Goal: Information Seeking & Learning: Learn about a topic

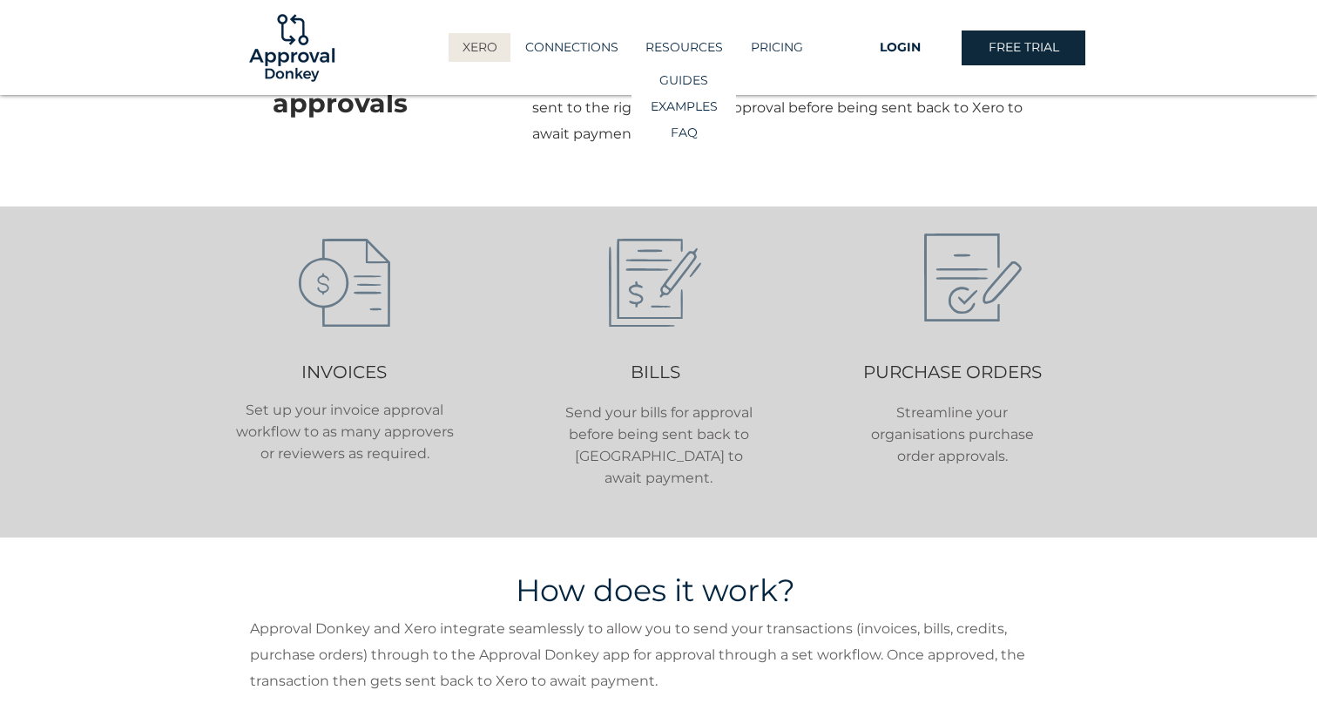
scroll to position [503, 0]
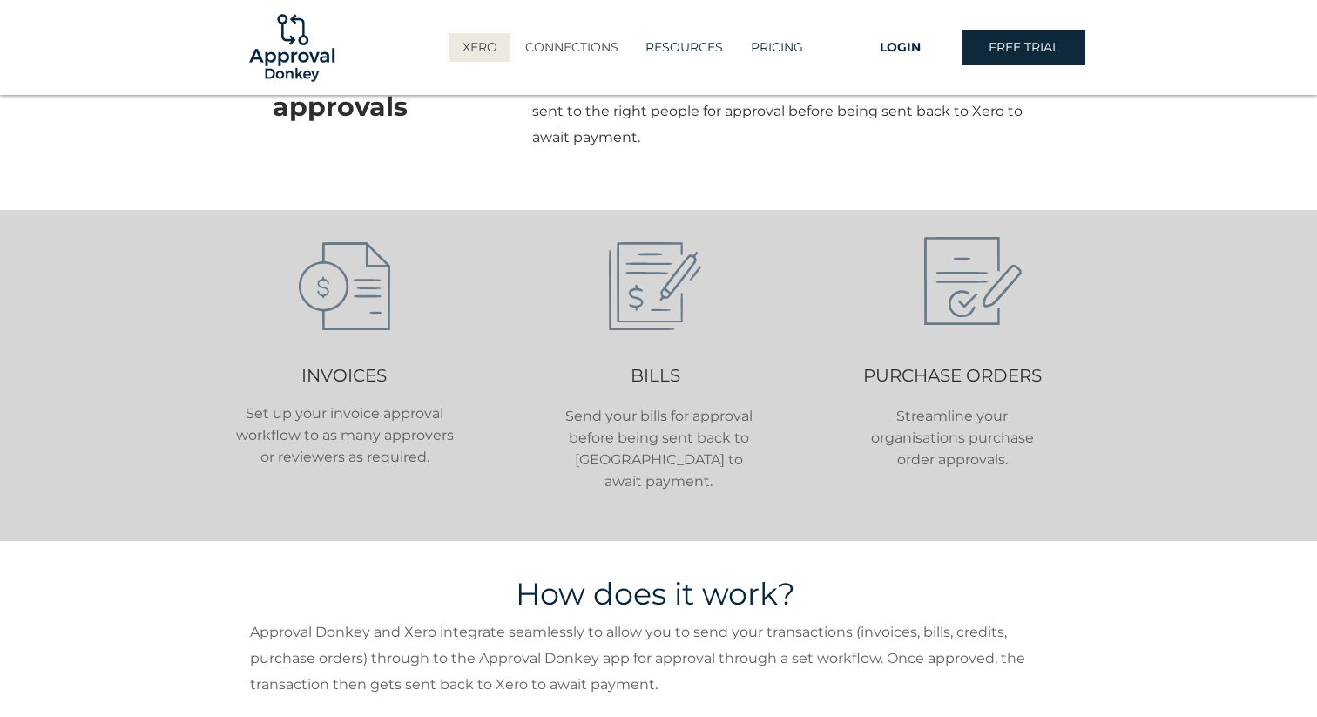
click at [572, 53] on p "CONNECTIONS" at bounding box center [571, 47] width 111 height 29
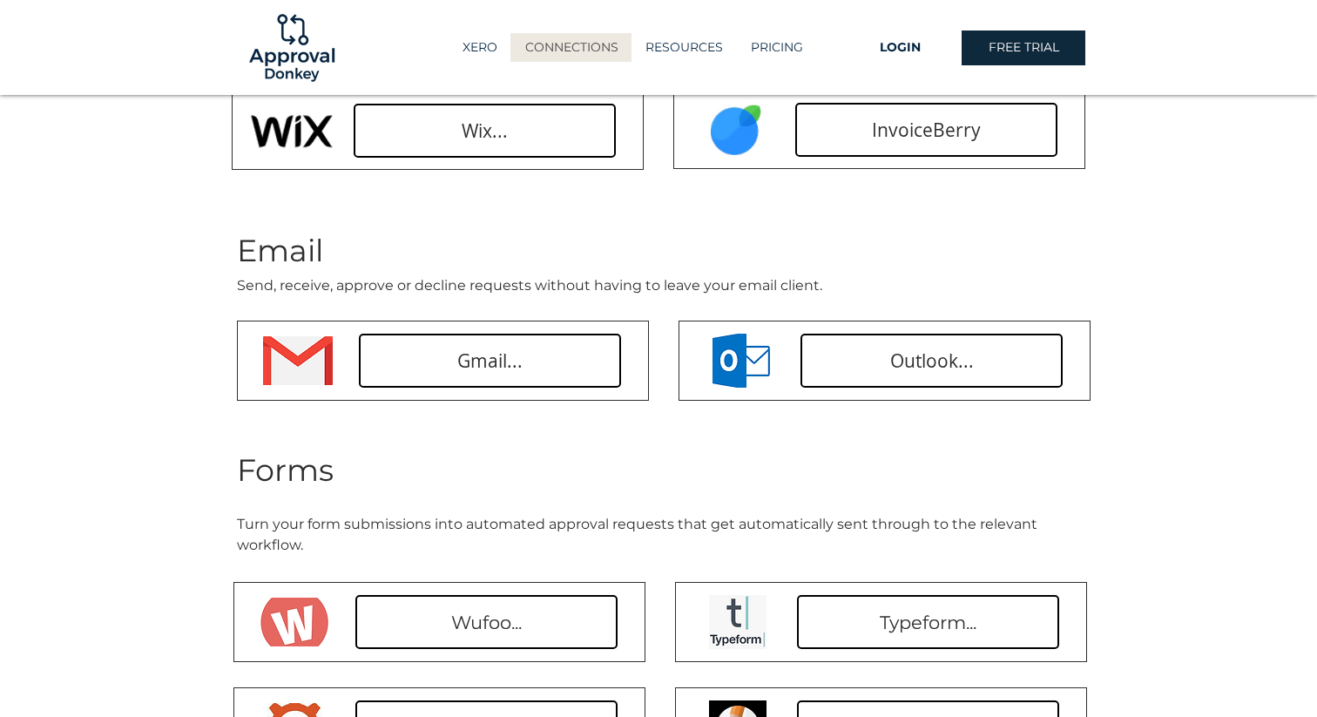
scroll to position [297, 0]
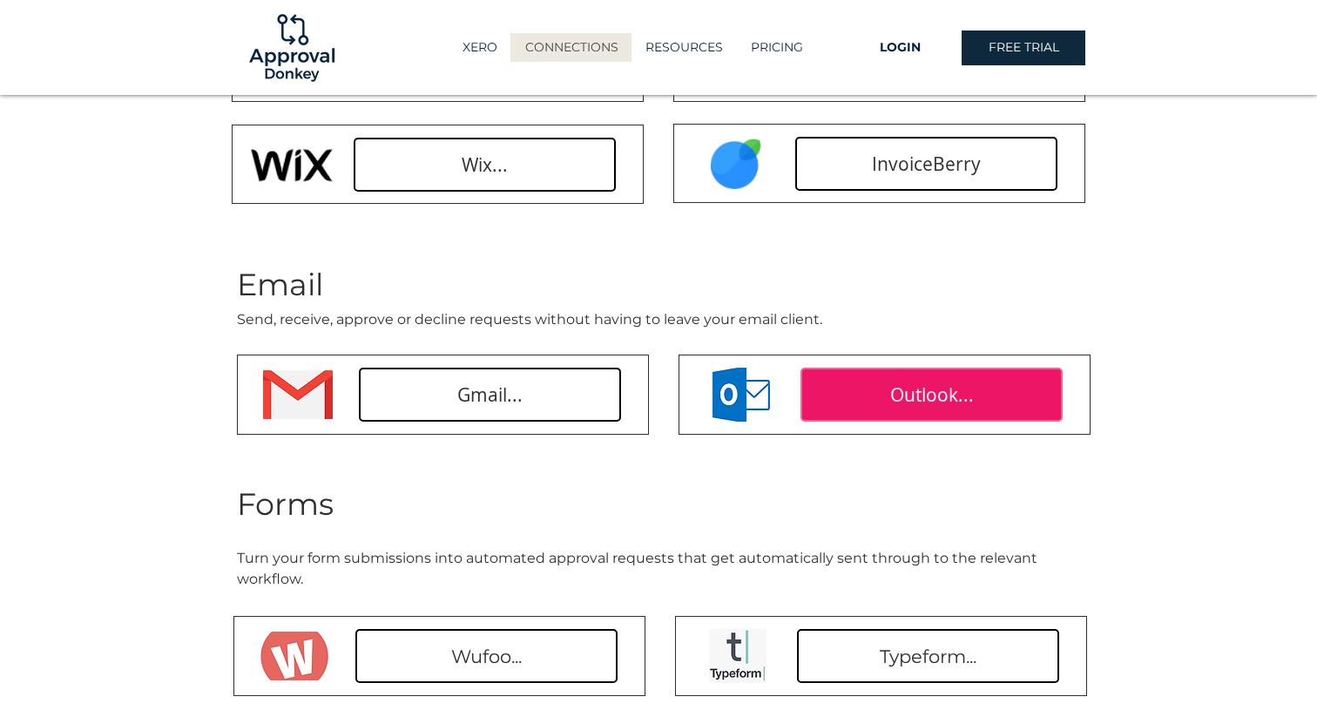
click at [924, 387] on span "Outlook..." at bounding box center [932, 394] width 84 height 25
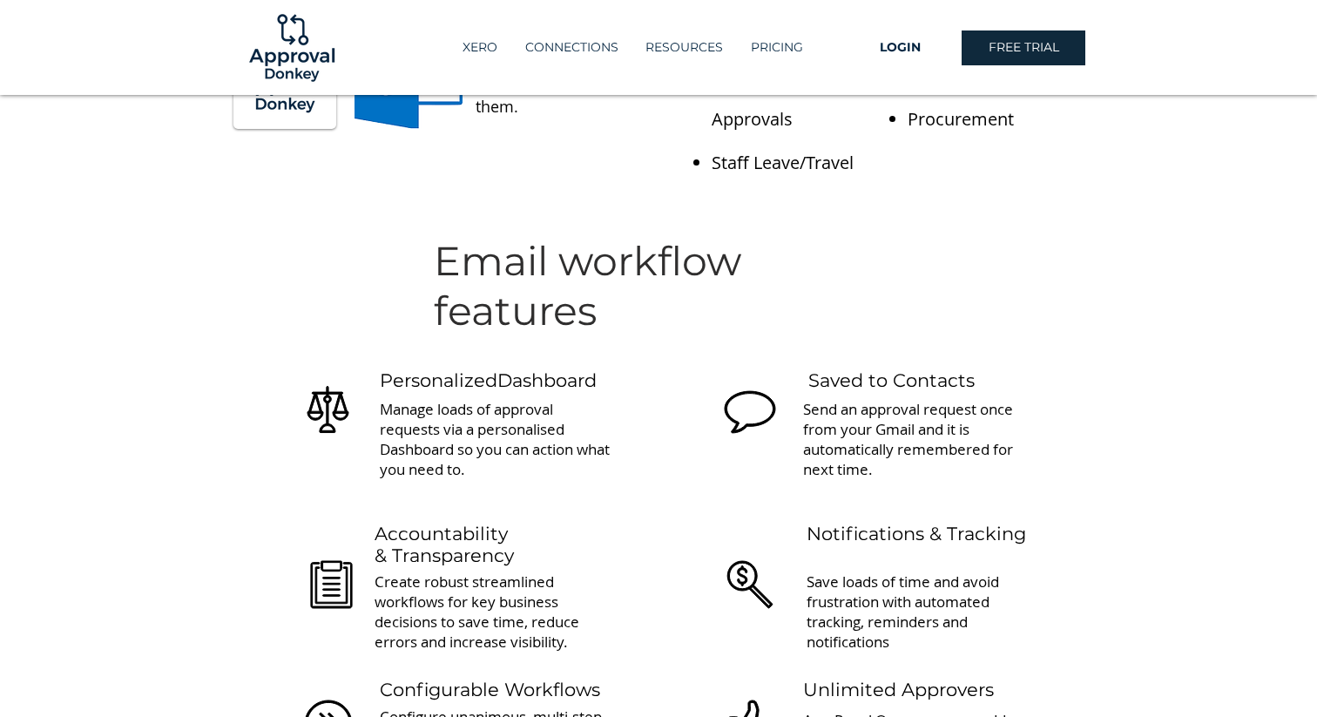
scroll to position [51, 0]
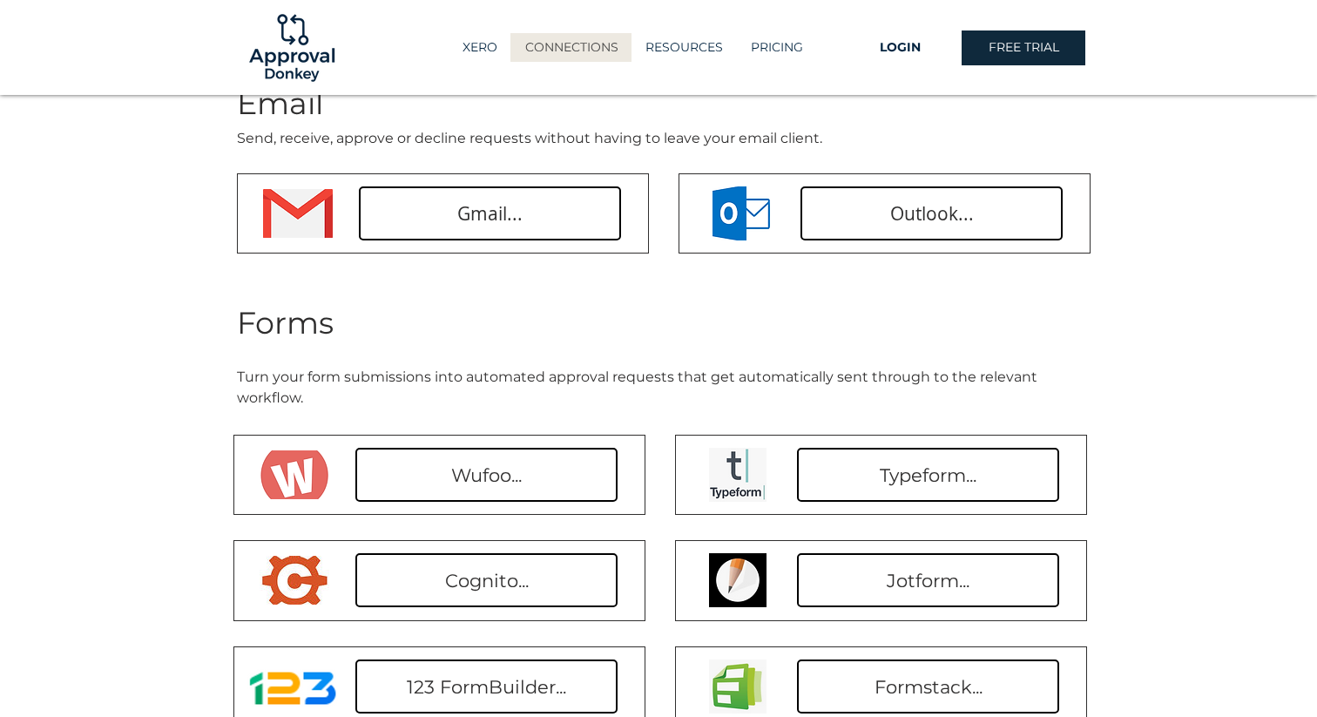
scroll to position [455, 0]
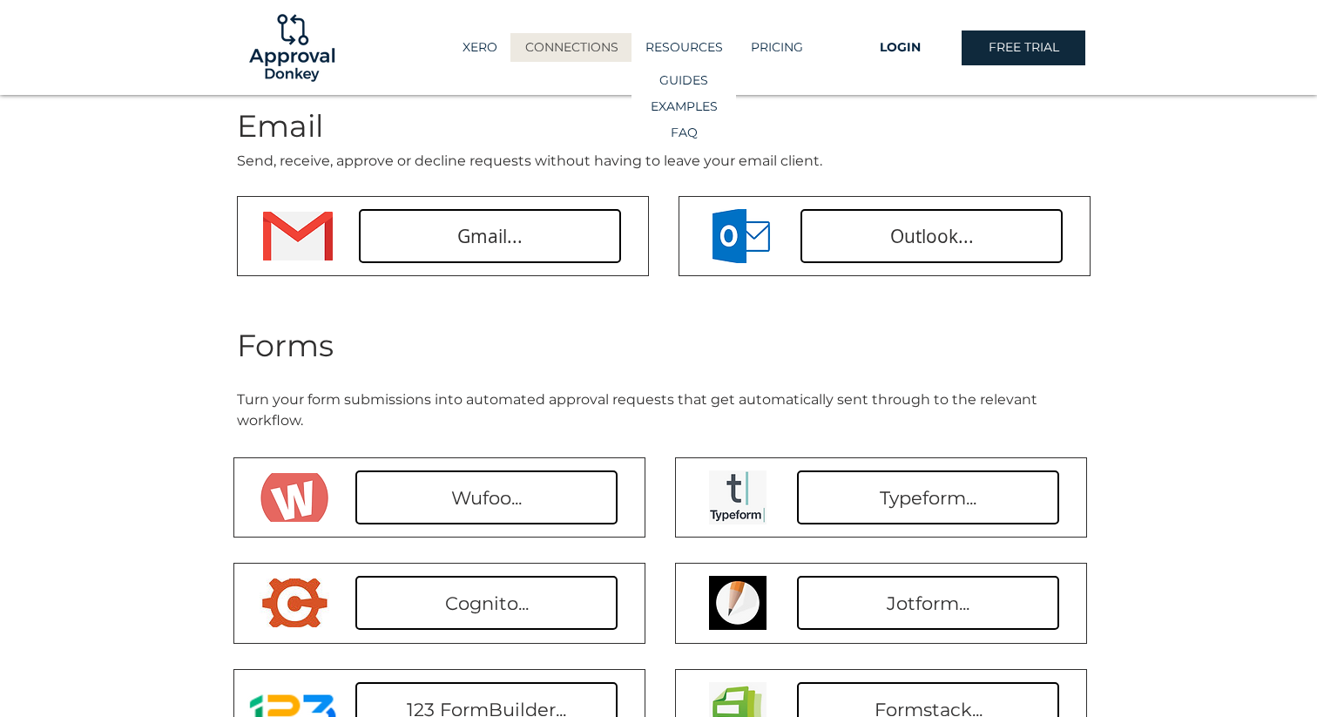
click at [688, 42] on p "RESOURCES" at bounding box center [684, 47] width 95 height 29
click at [683, 126] on p "FAQ" at bounding box center [683, 132] width 39 height 25
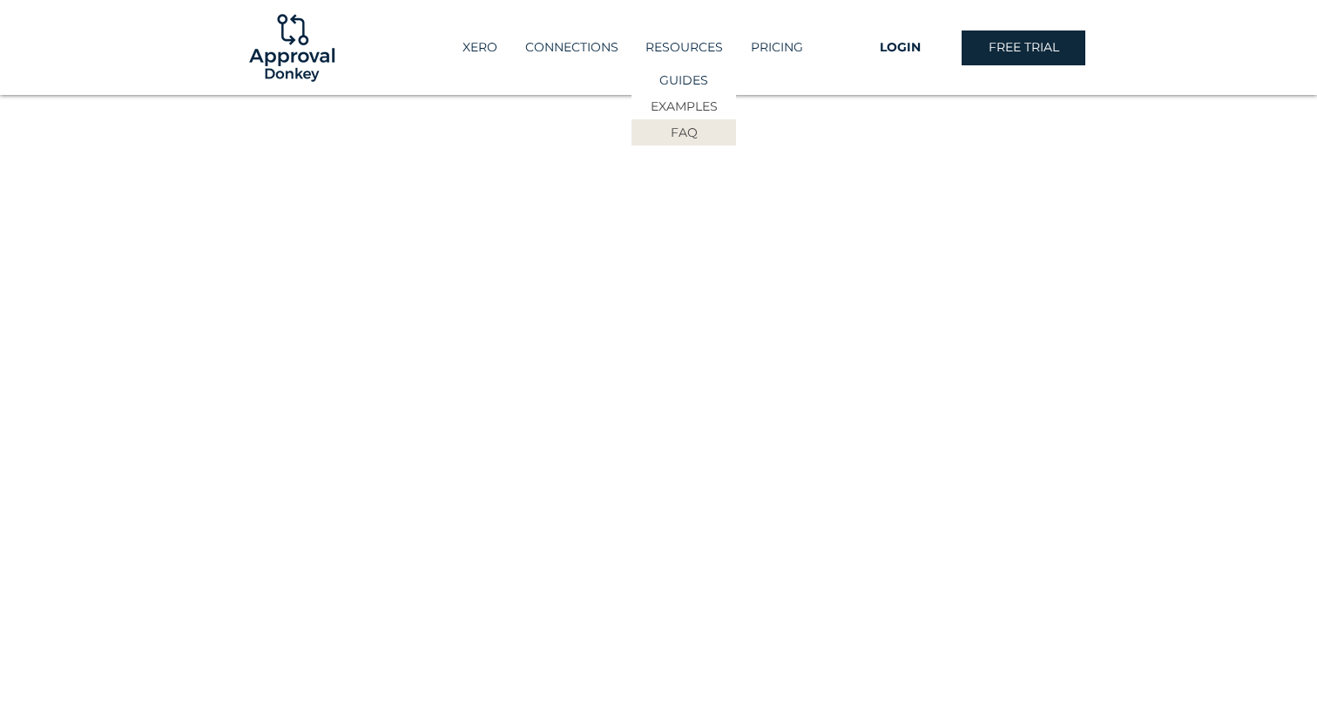
click at [687, 104] on p "EXAMPLES" at bounding box center [683, 106] width 79 height 25
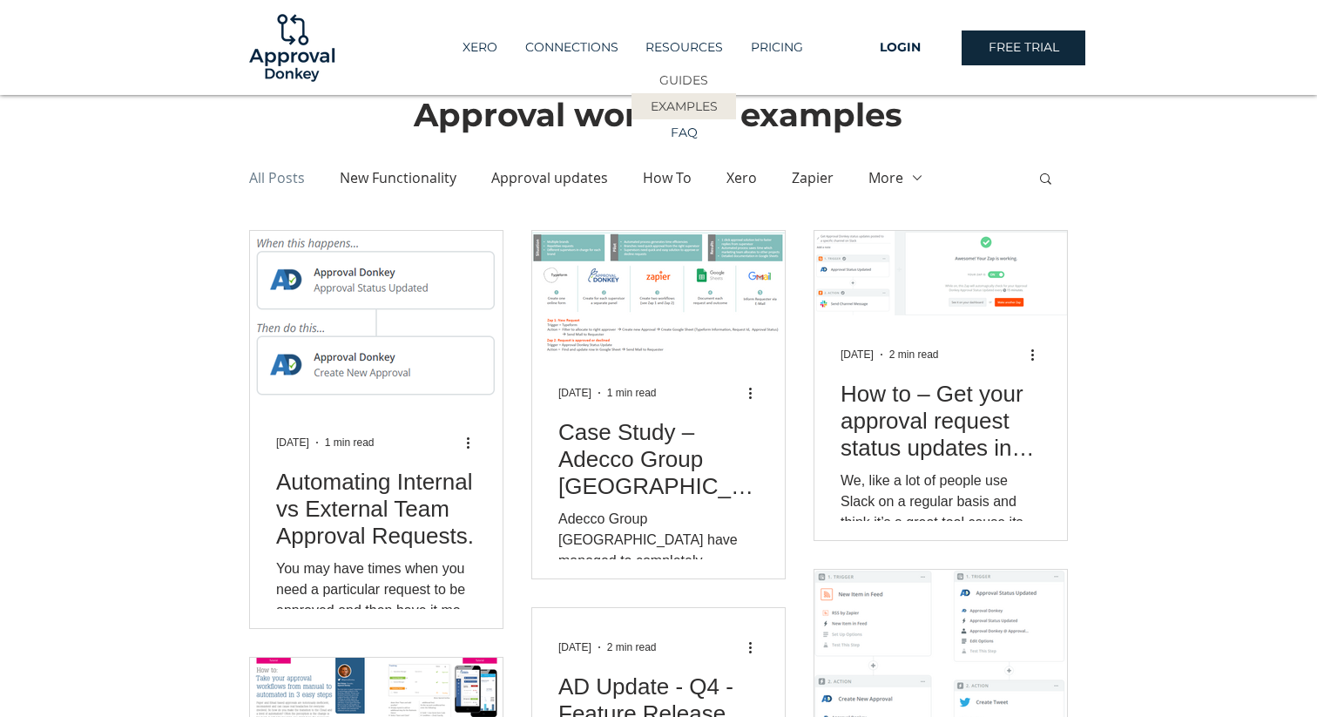
click at [680, 79] on p "GUIDES" at bounding box center [683, 80] width 61 height 25
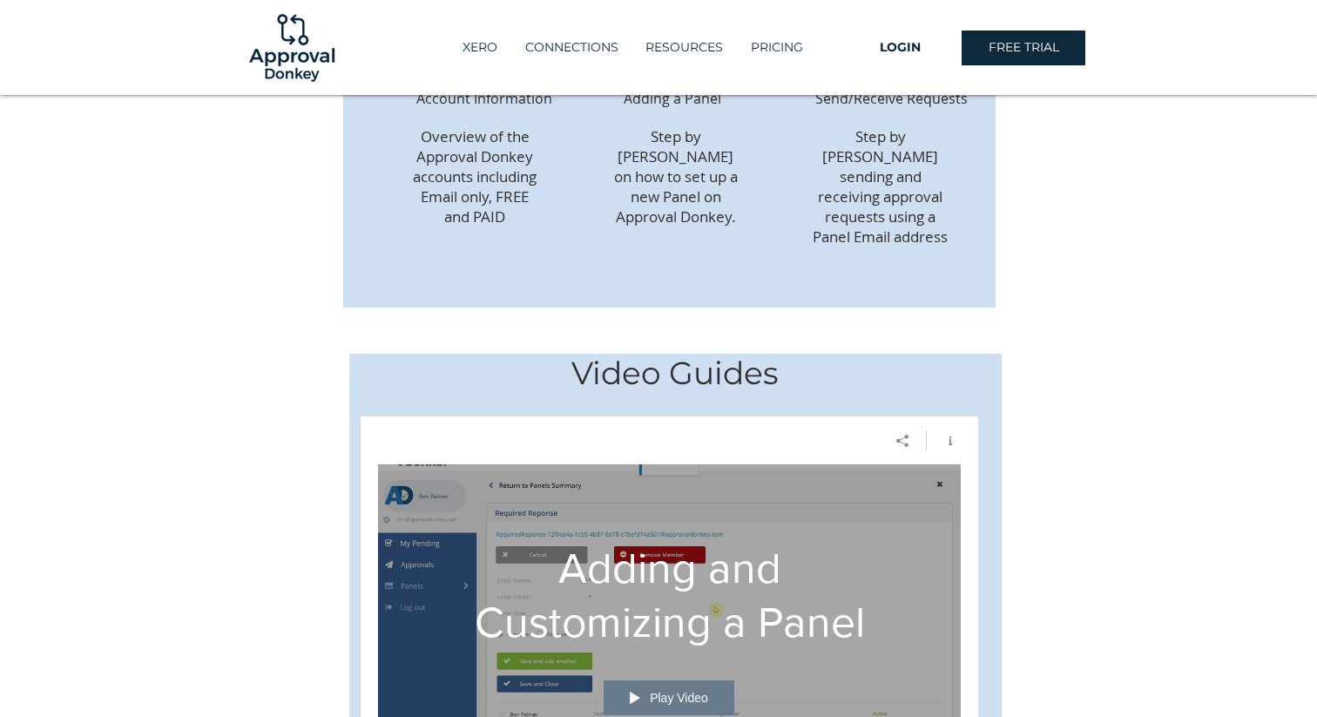
scroll to position [360, 0]
click at [785, 41] on p "PRICING" at bounding box center [777, 47] width 70 height 29
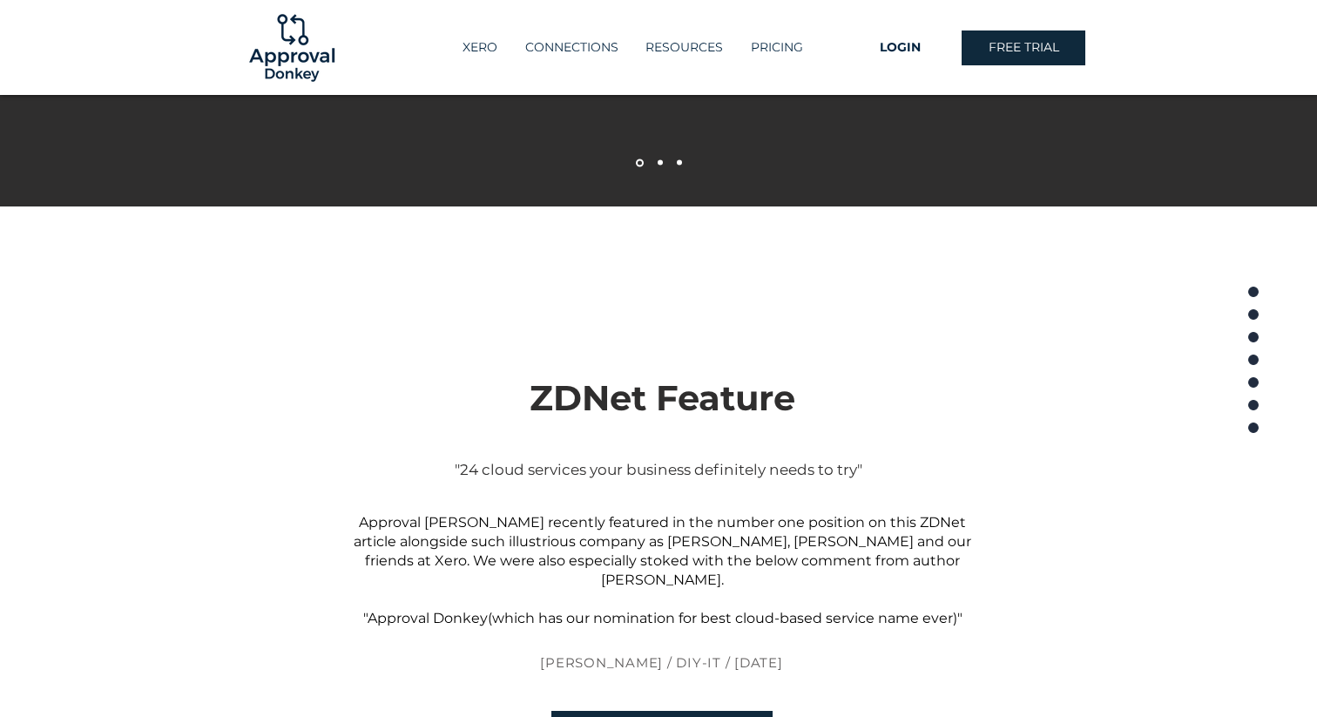
scroll to position [3629, 0]
